Goal: Task Accomplishment & Management: Manage account settings

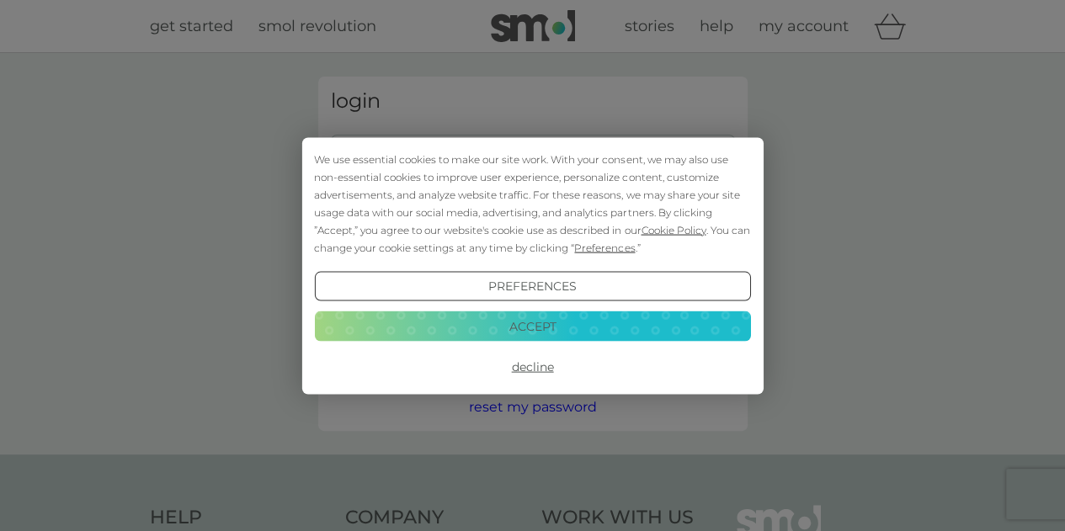
type input "[EMAIL_ADDRESS][DOMAIN_NAME]"
click at [530, 330] on button "Accept" at bounding box center [532, 327] width 436 height 30
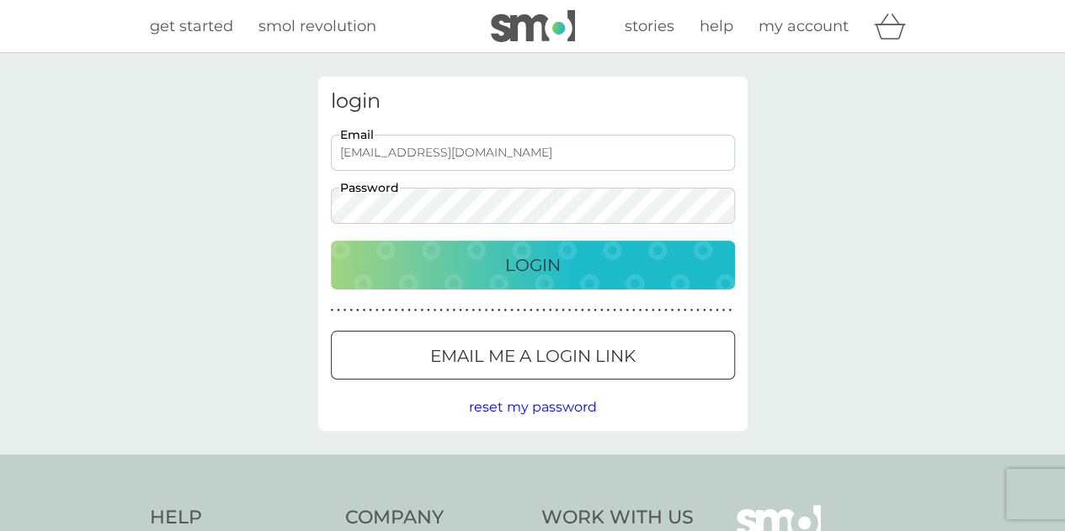
click at [519, 268] on p "Login" at bounding box center [533, 265] width 56 height 27
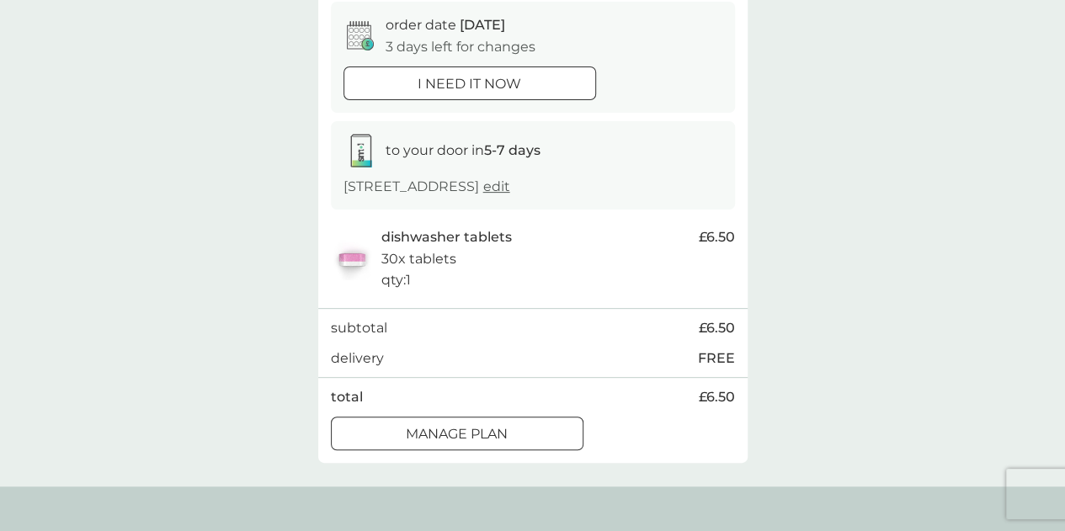
scroll to position [168, 0]
click at [458, 434] on div at bounding box center [457, 433] width 61 height 18
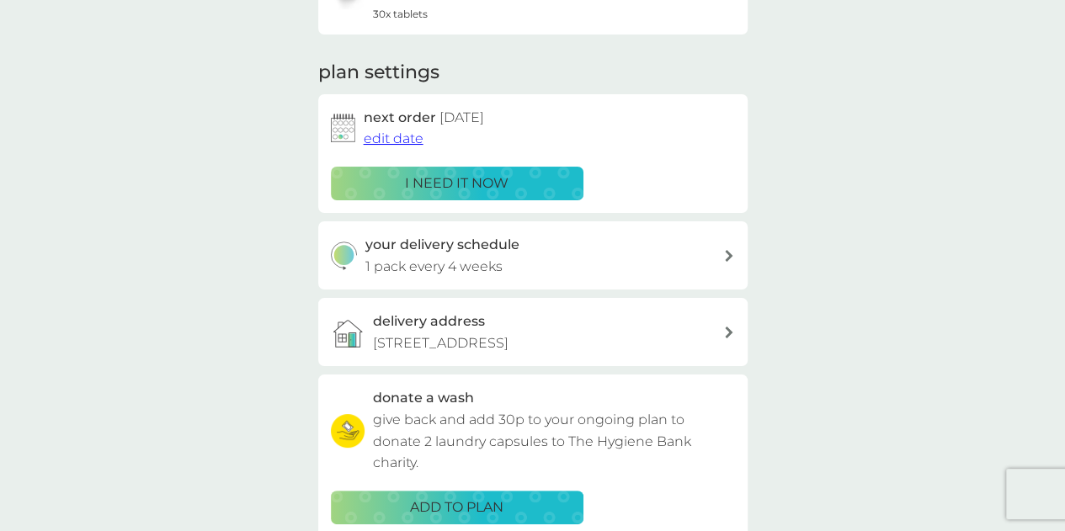
scroll to position [202, 0]
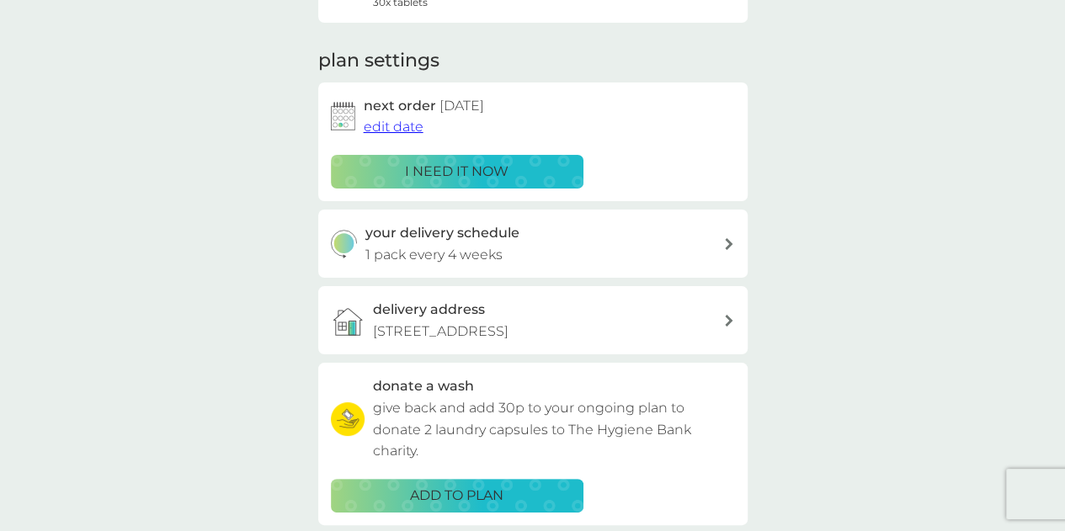
click at [401, 125] on span "edit date" at bounding box center [394, 127] width 60 height 16
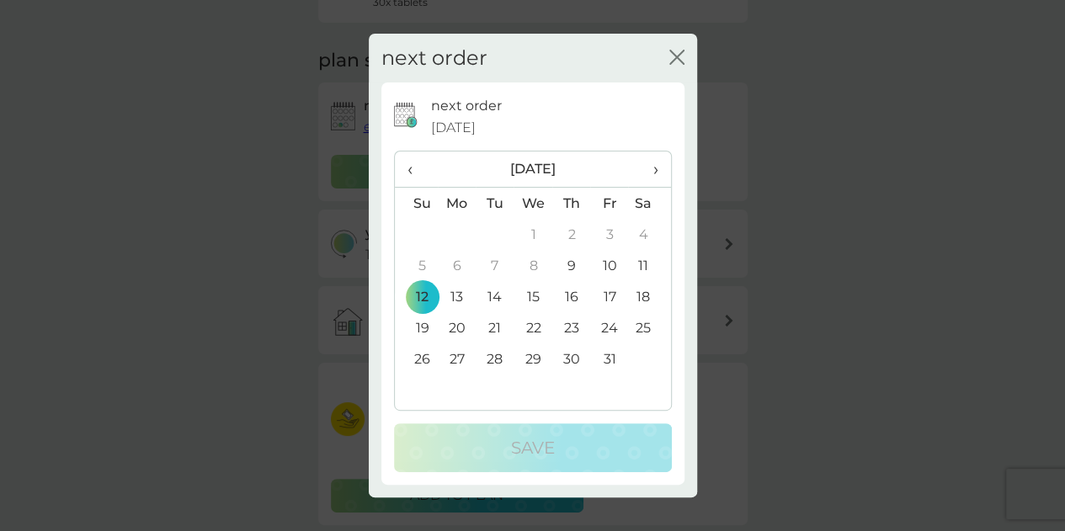
click at [654, 172] on span "›" at bounding box center [649, 169] width 17 height 35
click at [424, 329] on td "16" at bounding box center [416, 327] width 43 height 31
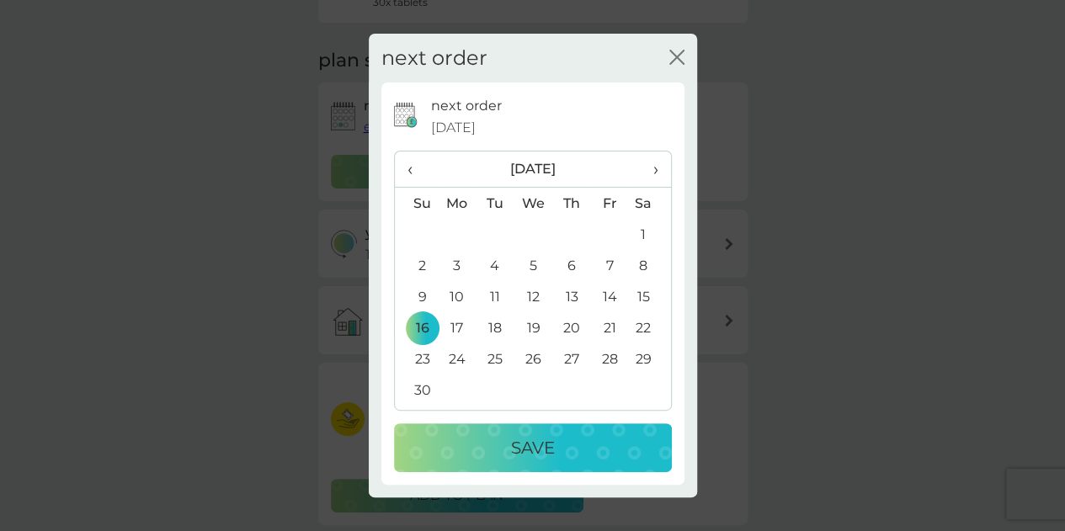
click at [529, 433] on button "Save" at bounding box center [533, 448] width 278 height 49
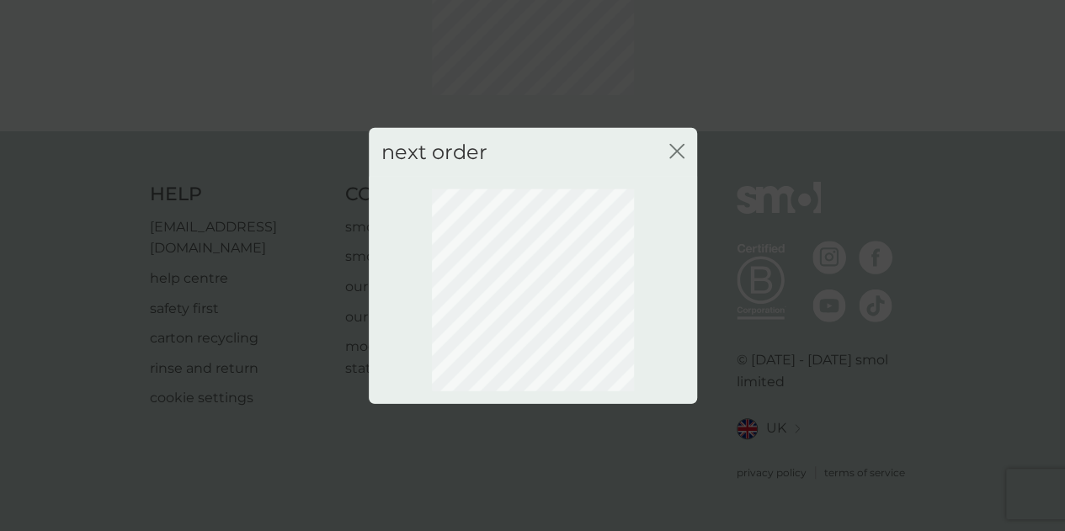
scroll to position [174, 0]
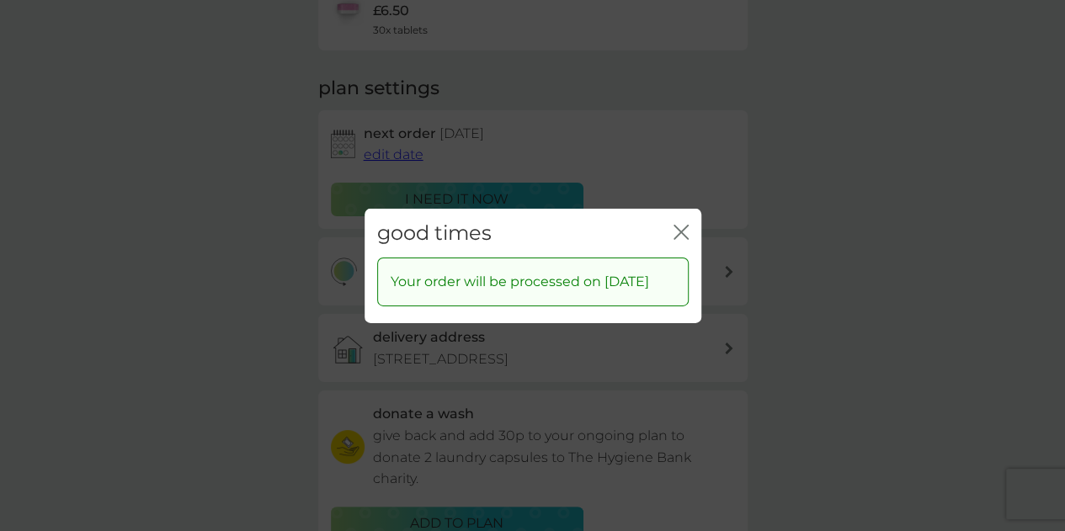
click at [667, 223] on div "good times close" at bounding box center [533, 233] width 337 height 50
click at [678, 224] on icon "close" at bounding box center [681, 231] width 15 height 15
